Goal: Navigation & Orientation: Go to known website

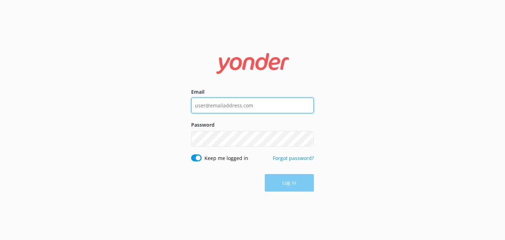
click at [250, 107] on input "Email" at bounding box center [252, 105] width 123 height 16
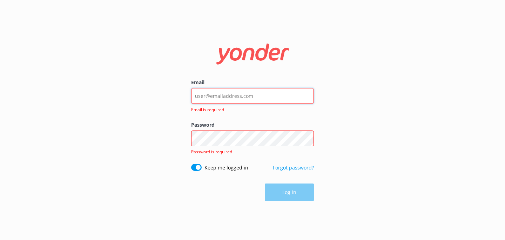
type input "[EMAIL_ADDRESS][DOMAIN_NAME]"
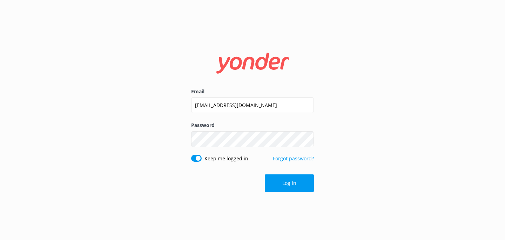
click at [280, 173] on form "Email [EMAIL_ADDRESS][DOMAIN_NAME] Password Show password Keep me logged in For…" at bounding box center [252, 120] width 123 height 154
click at [282, 182] on button "Log in" at bounding box center [289, 183] width 49 height 18
